Goal: Task Accomplishment & Management: Manage account settings

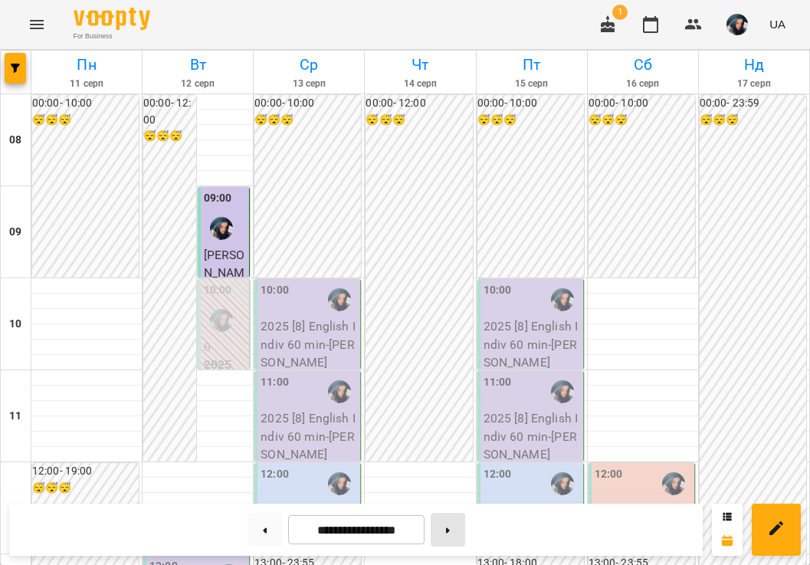
click at [457, 531] on button at bounding box center [448, 530] width 35 height 34
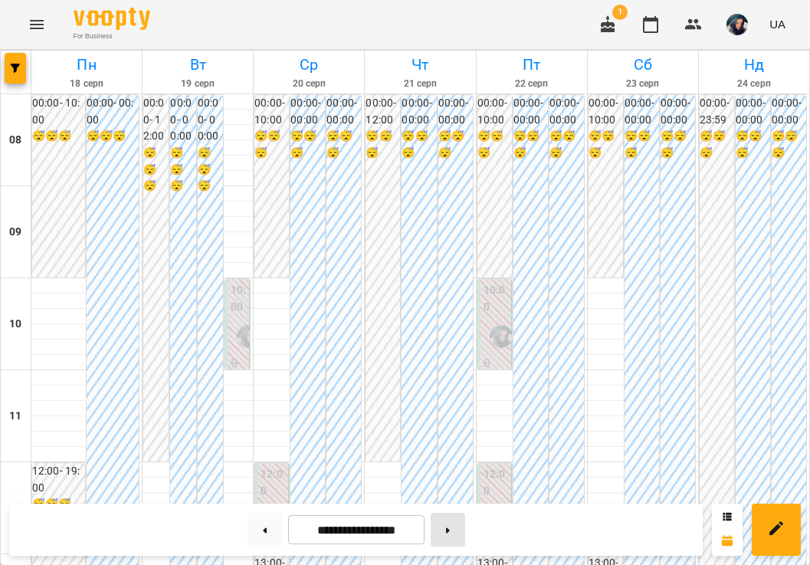
click at [452, 529] on button at bounding box center [448, 530] width 35 height 34
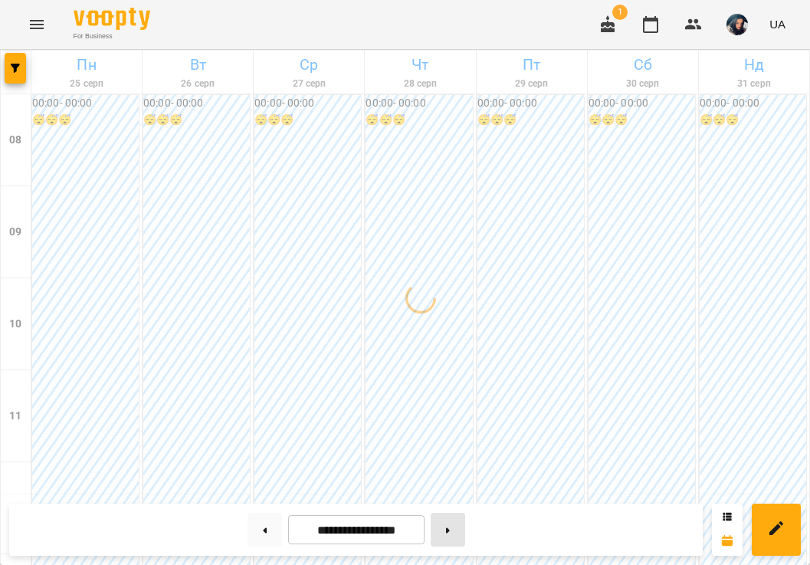
click at [452, 529] on button at bounding box center [448, 530] width 35 height 34
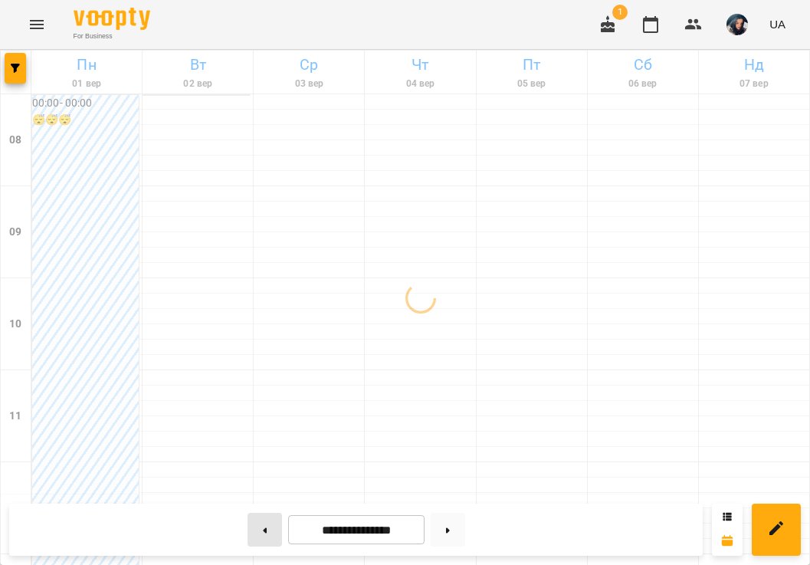
click at [255, 539] on button at bounding box center [265, 530] width 35 height 34
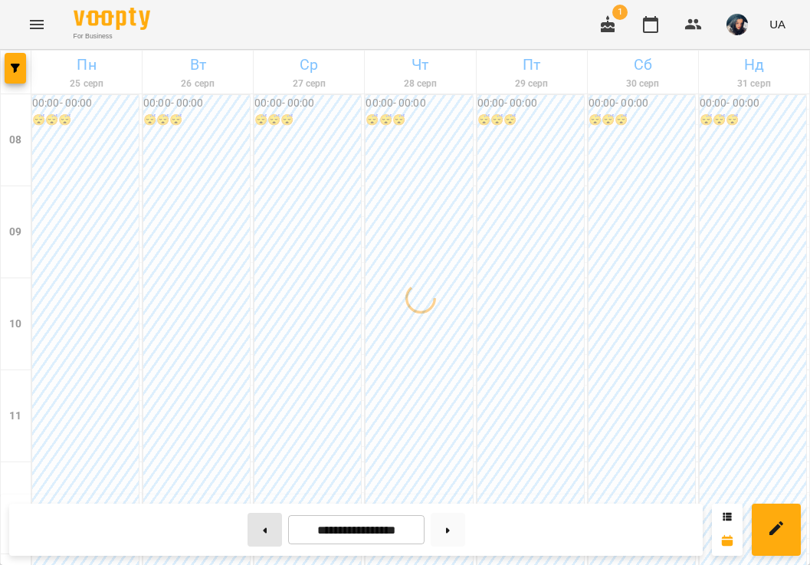
click at [255, 539] on button at bounding box center [265, 530] width 35 height 34
type input "**********"
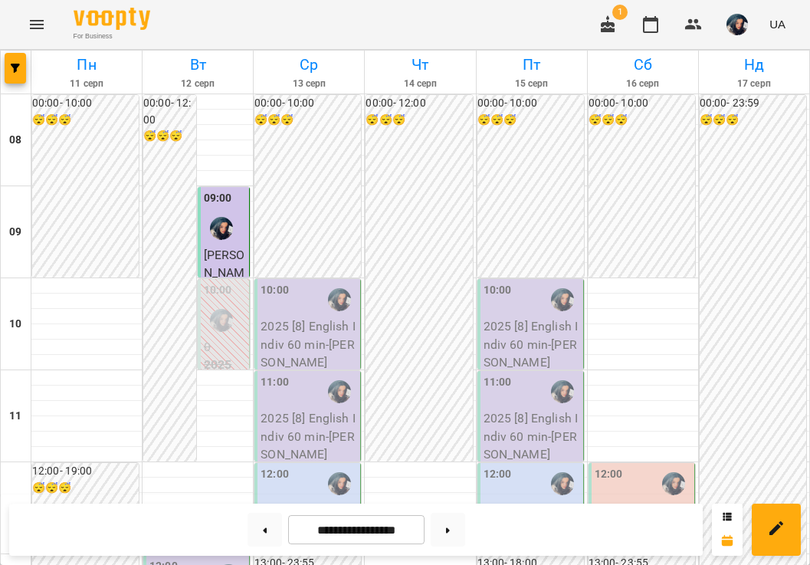
scroll to position [372, 0]
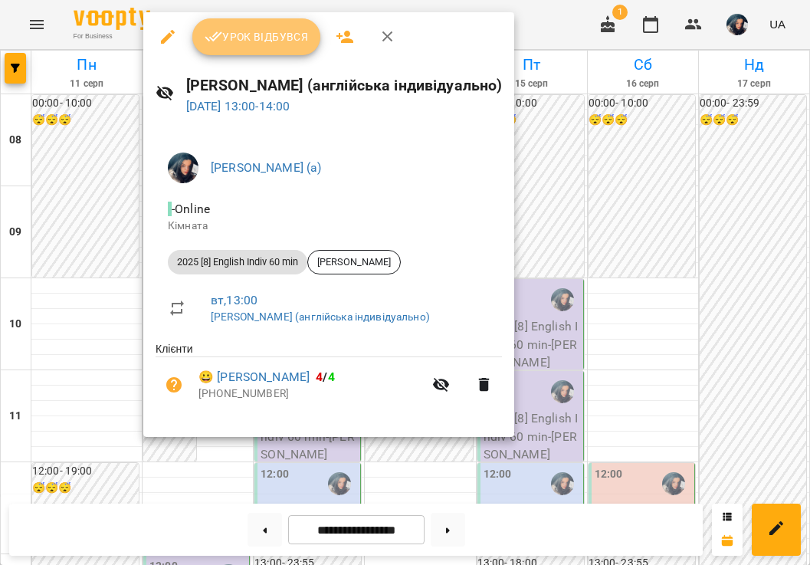
click at [277, 46] on button "Урок відбувся" at bounding box center [256, 36] width 129 height 37
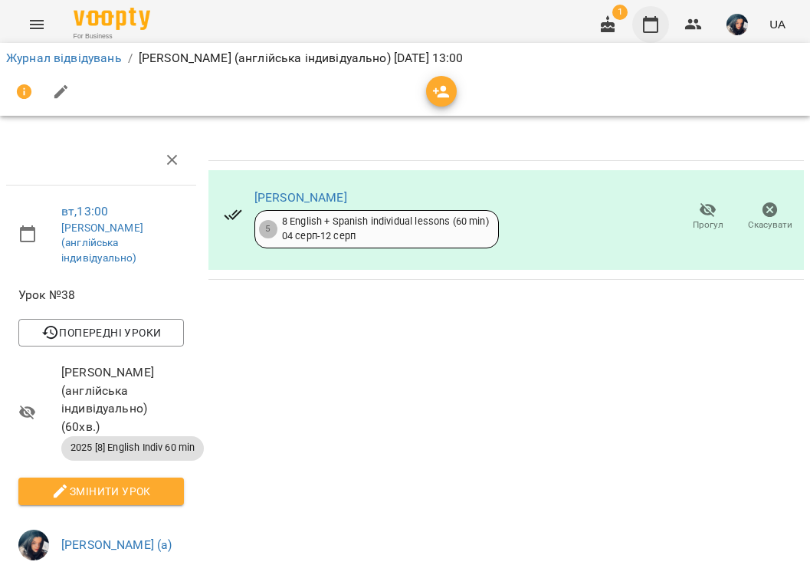
click at [646, 26] on icon "button" at bounding box center [650, 24] width 15 height 17
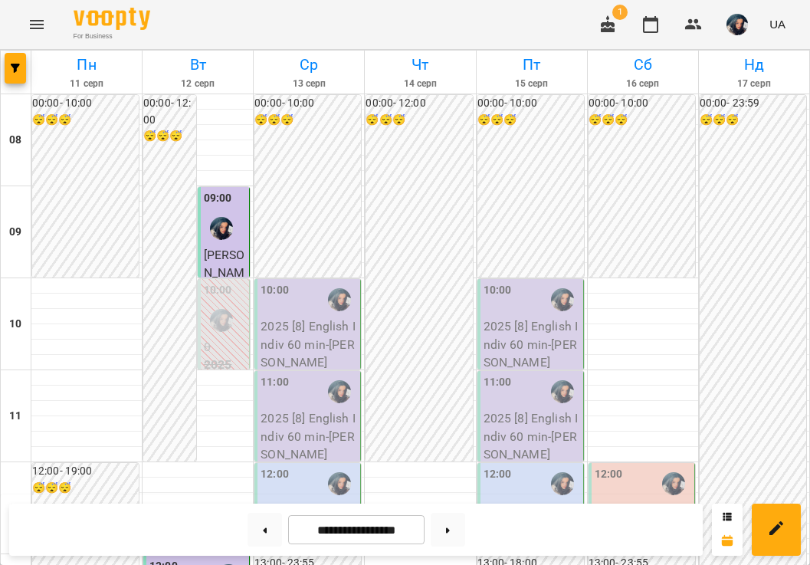
scroll to position [905, 0]
